Goal: Task Accomplishment & Management: Manage account settings

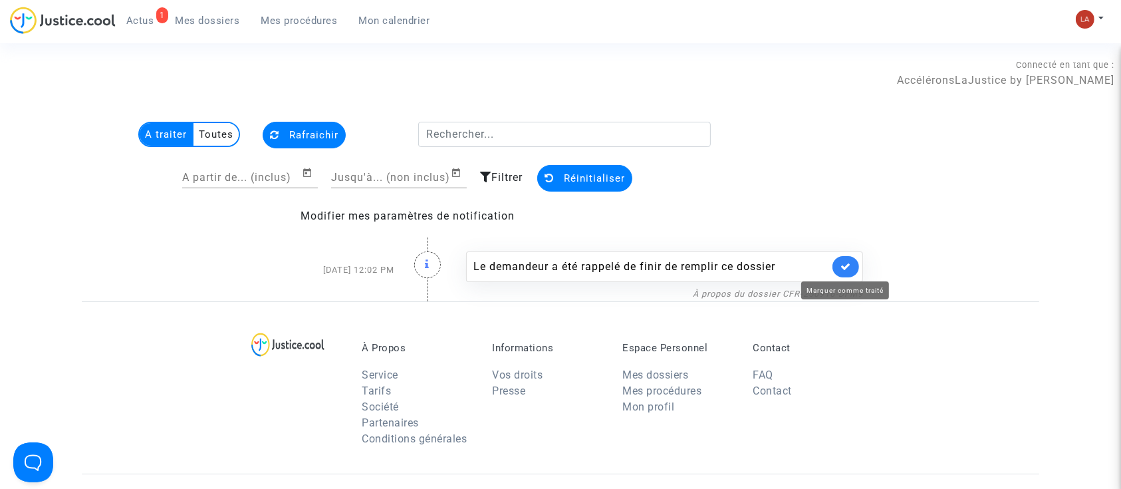
click at [840, 271] on icon at bounding box center [845, 266] width 11 height 10
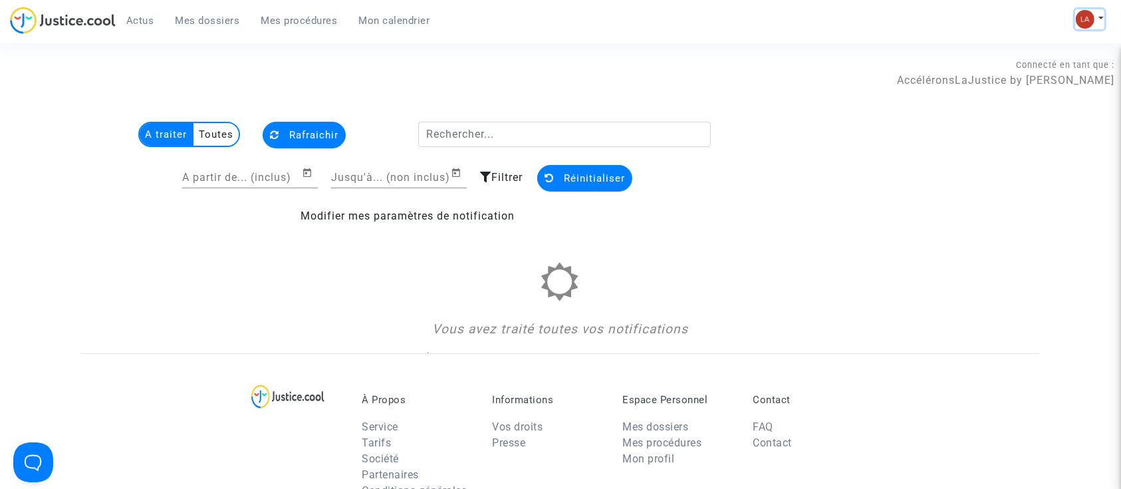
click at [1095, 25] on button at bounding box center [1089, 19] width 29 height 20
click at [1003, 64] on link "Changer de compte" at bounding box center [1036, 68] width 134 height 21
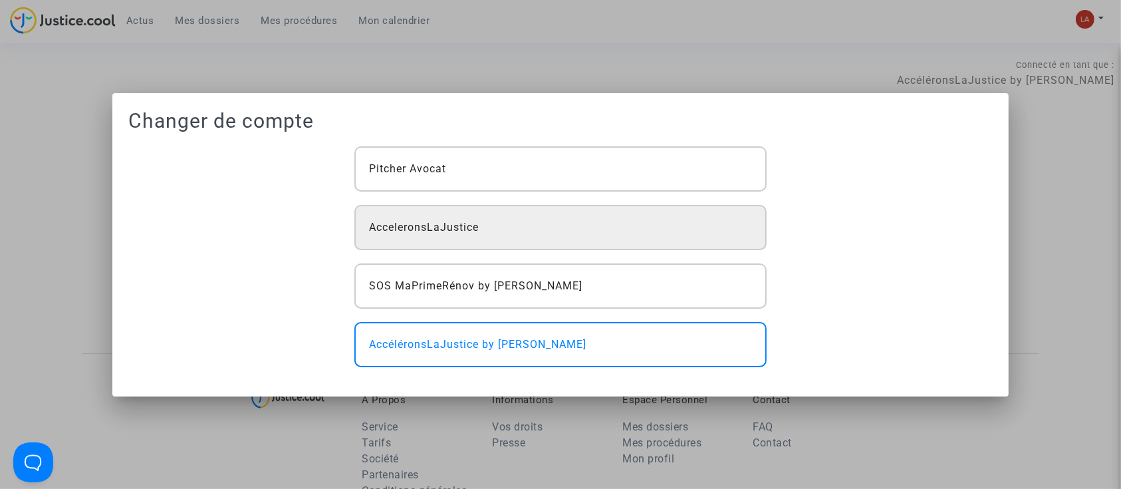
click at [461, 227] on span "AcceleronsLaJustice" at bounding box center [424, 227] width 110 height 16
